Goal: Task Accomplishment & Management: Use online tool/utility

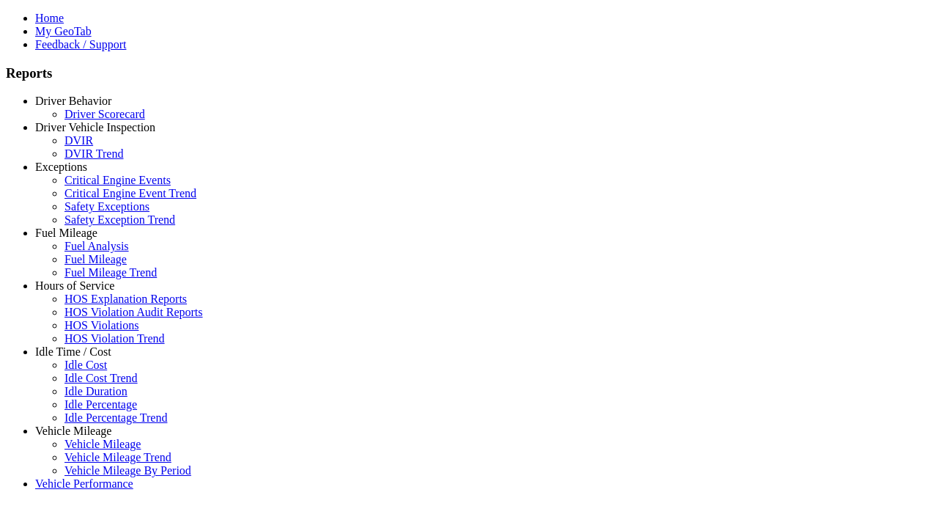
click at [84, 292] on link "Hours of Service" at bounding box center [74, 285] width 79 height 12
click at [95, 305] on link "HOS Explanation Reports" at bounding box center [125, 298] width 122 height 12
type input "**********"
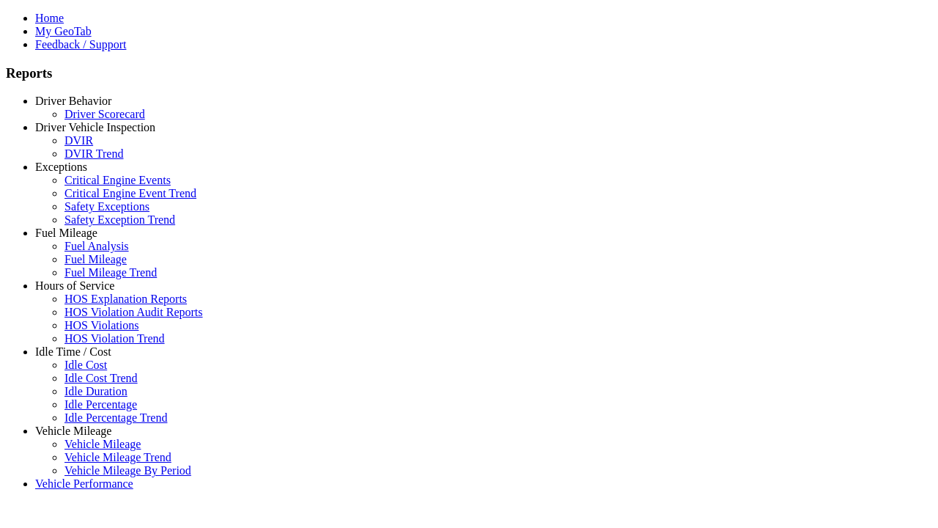
type input "*********"
